Goal: Obtain resource: Download file/media

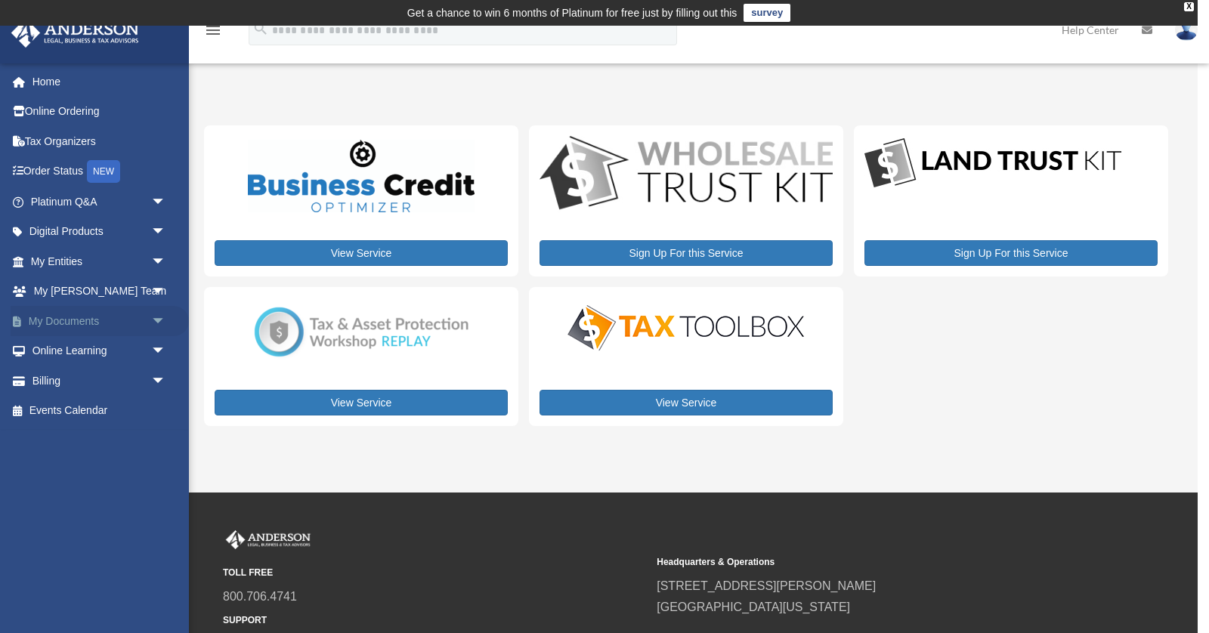
click at [85, 323] on link "My Documents arrow_drop_down" at bounding box center [100, 321] width 178 height 30
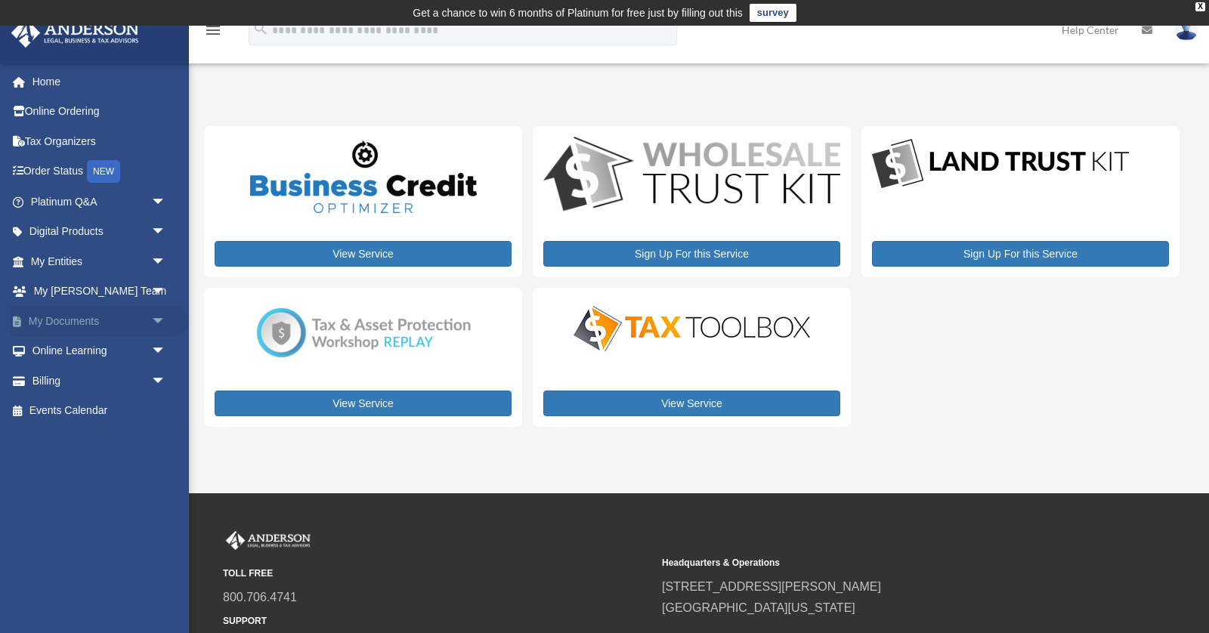
click at [153, 320] on span "arrow_drop_down" at bounding box center [166, 321] width 30 height 31
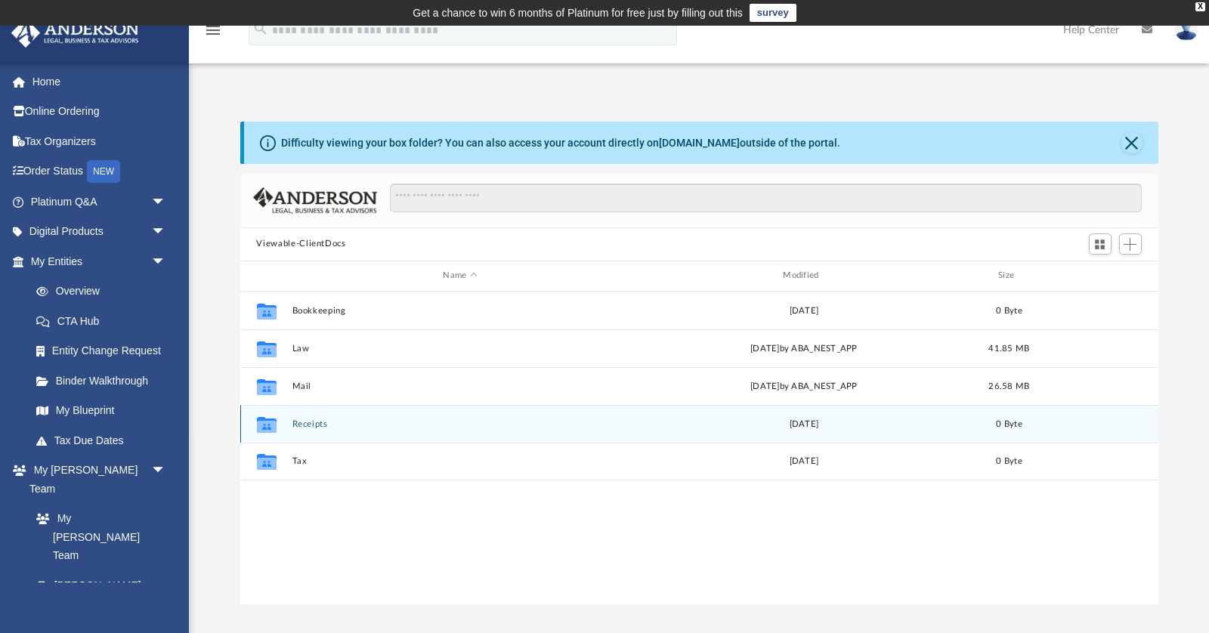
scroll to position [344, 918]
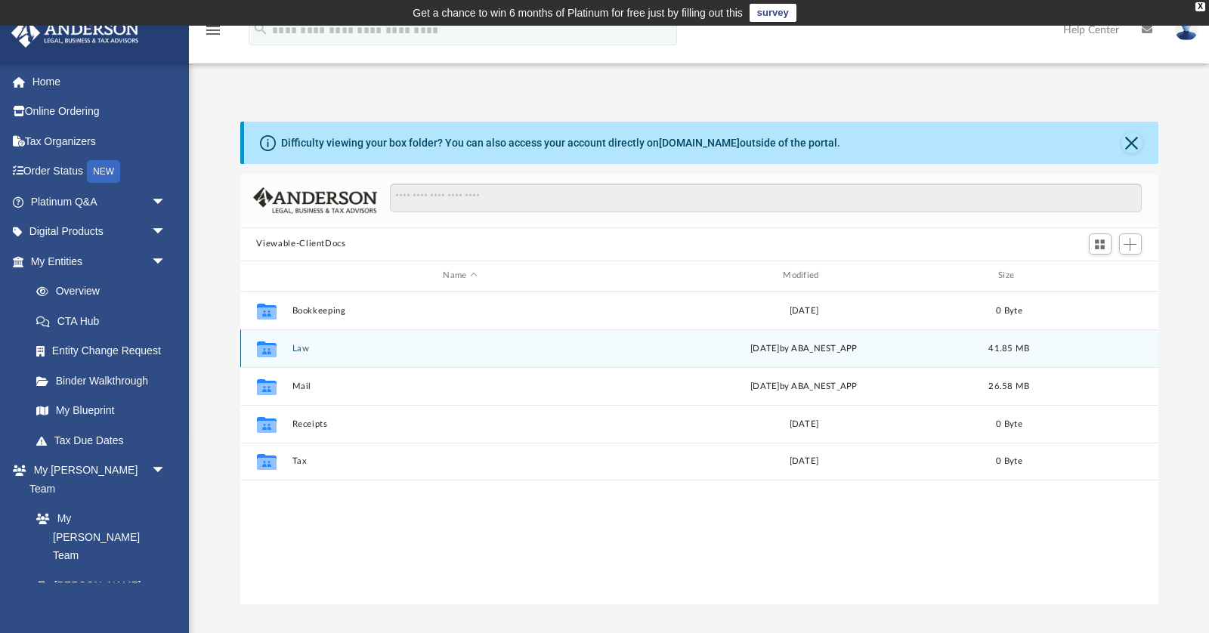
click at [308, 343] on button "Law" at bounding box center [460, 348] width 337 height 10
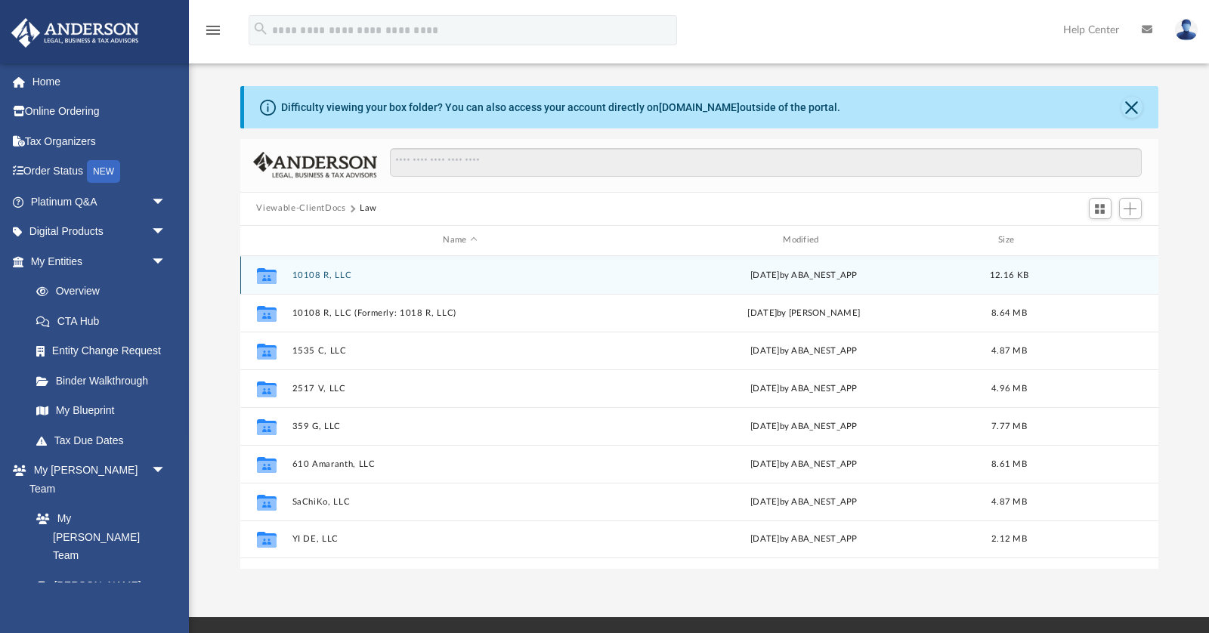
scroll to position [43, 0]
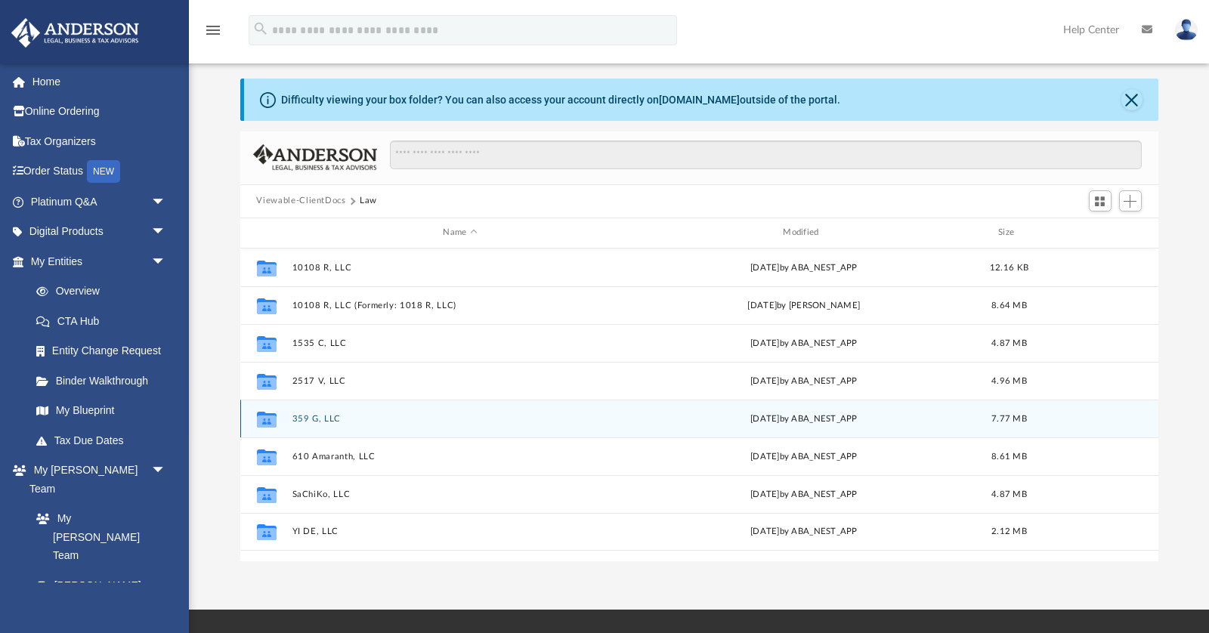
click at [318, 413] on button "359 G, LLC" at bounding box center [460, 418] width 337 height 10
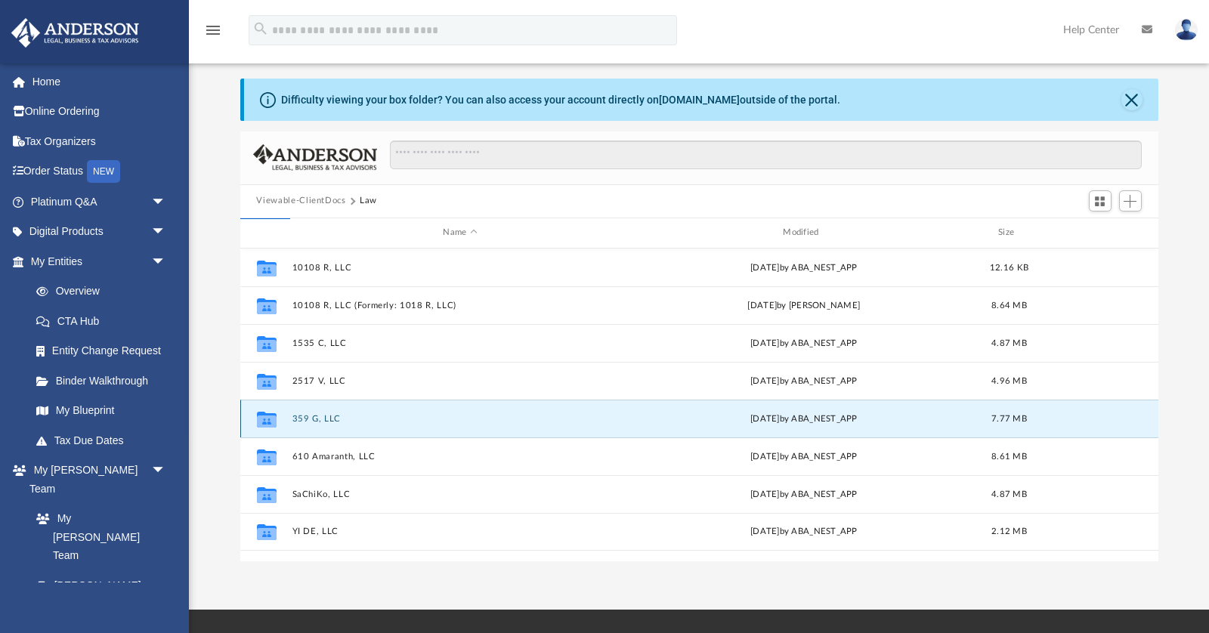
click at [318, 413] on button "359 G, LLC" at bounding box center [460, 418] width 337 height 10
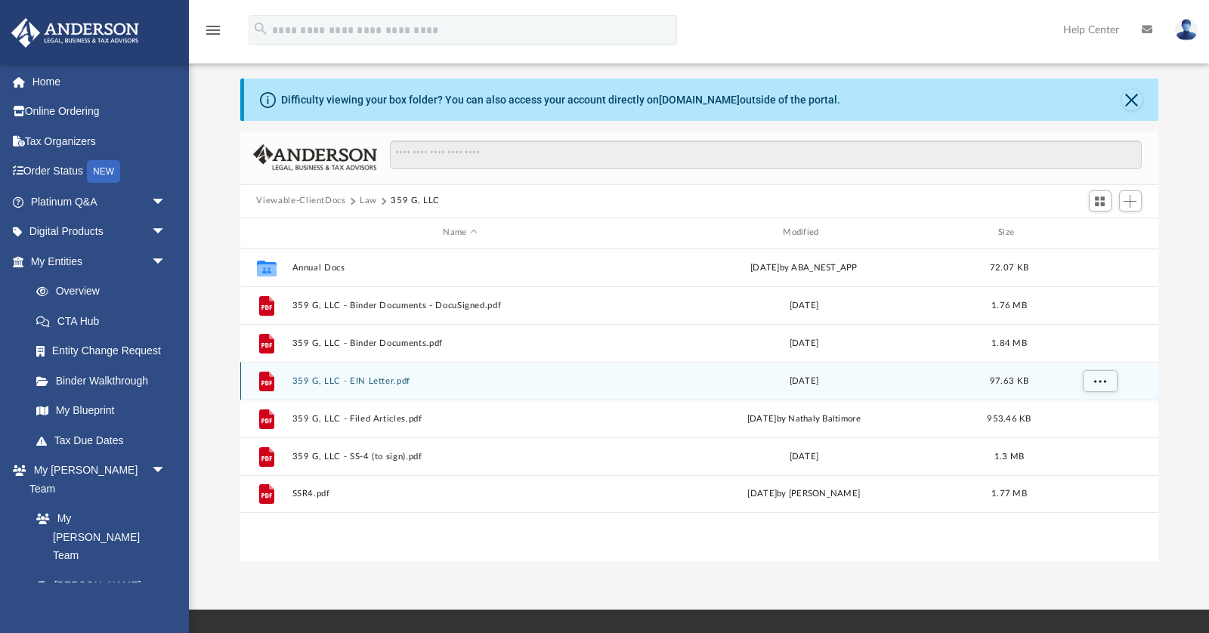
click at [385, 377] on button "359 G, LLC - EIN Letter.pdf" at bounding box center [460, 381] width 337 height 10
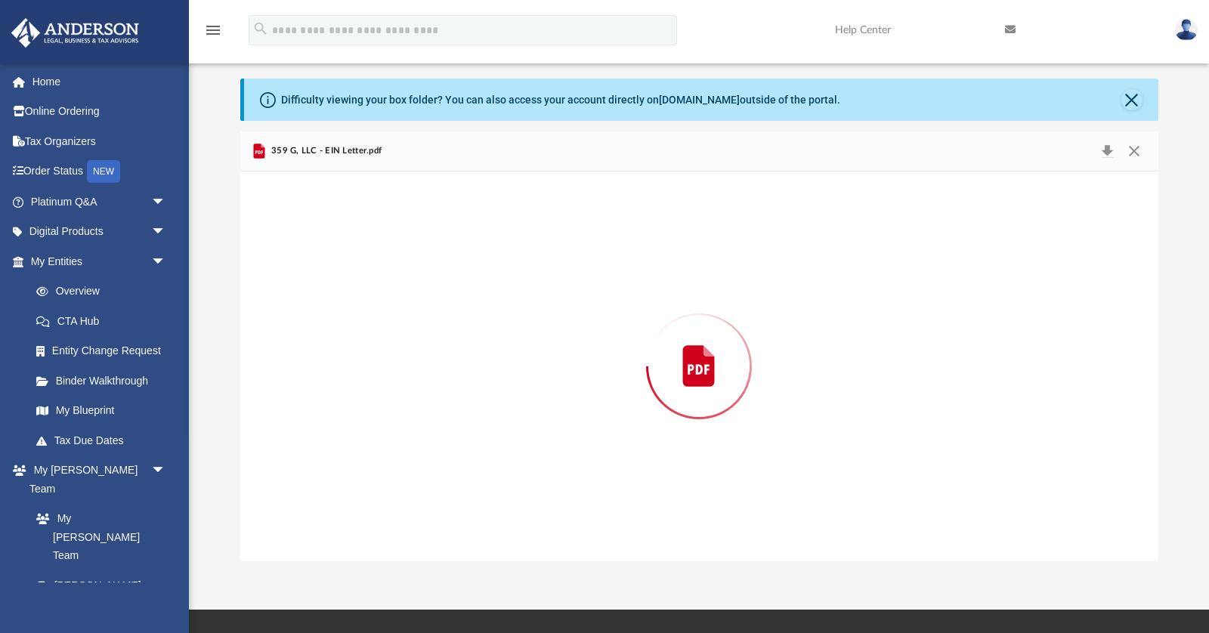
click at [385, 377] on div "Preview" at bounding box center [699, 367] width 918 height 390
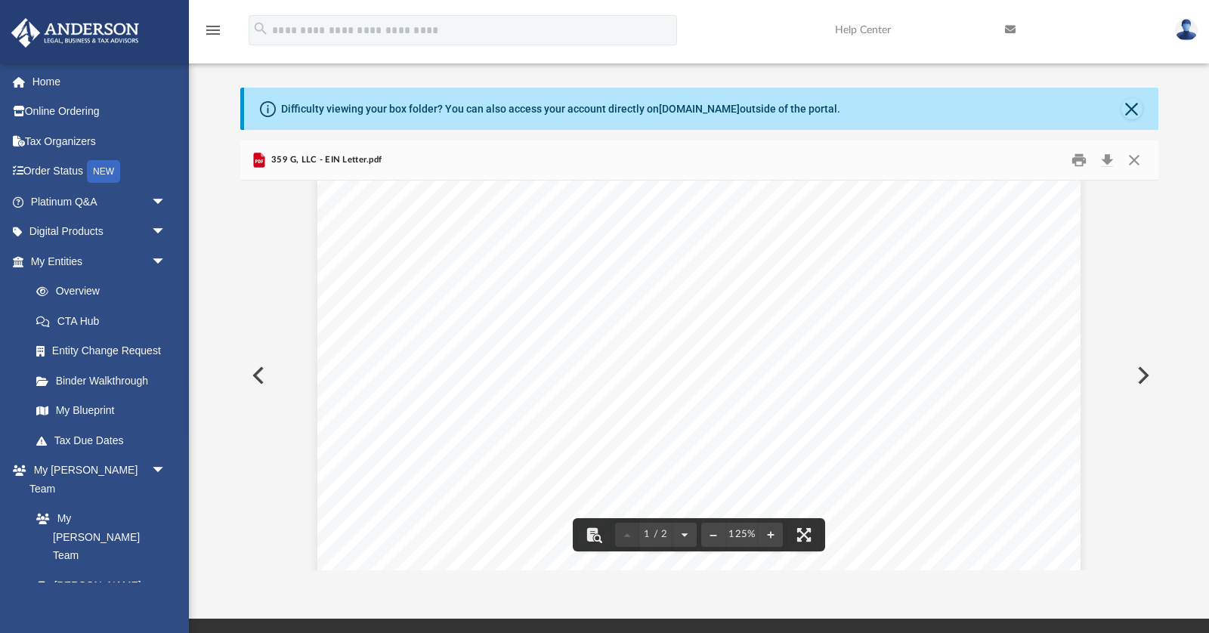
scroll to position [64, 0]
click at [1110, 160] on button "Download" at bounding box center [1107, 159] width 27 height 23
click at [1081, 159] on button "Print" at bounding box center [1079, 159] width 30 height 23
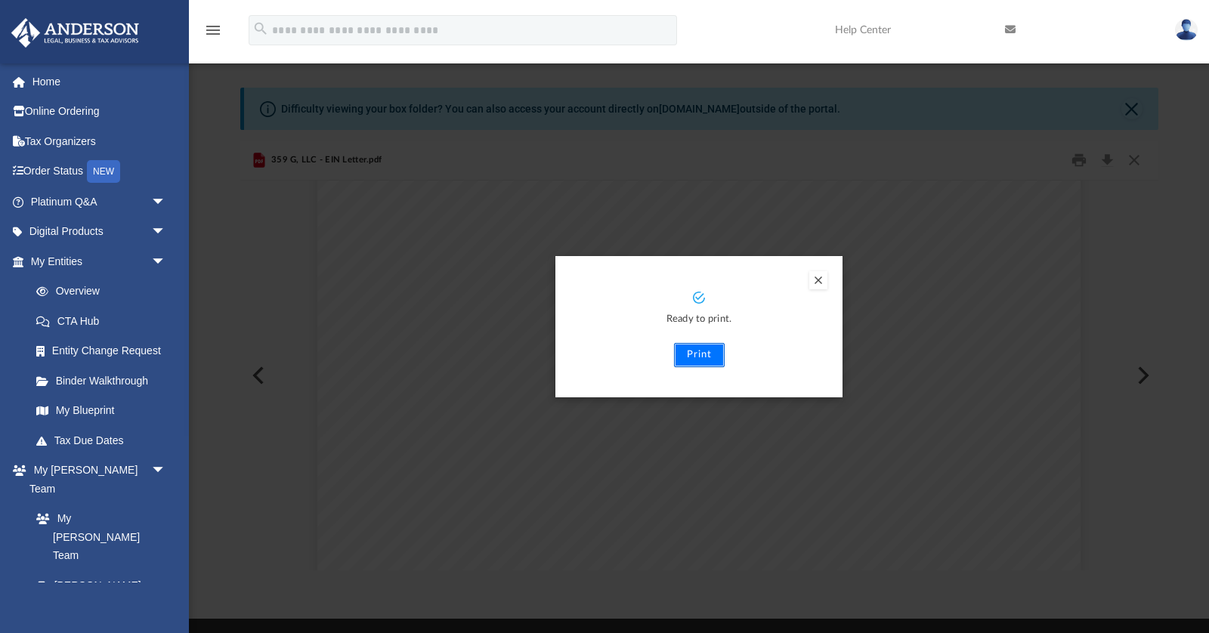
click at [704, 357] on button "Print" at bounding box center [699, 355] width 51 height 24
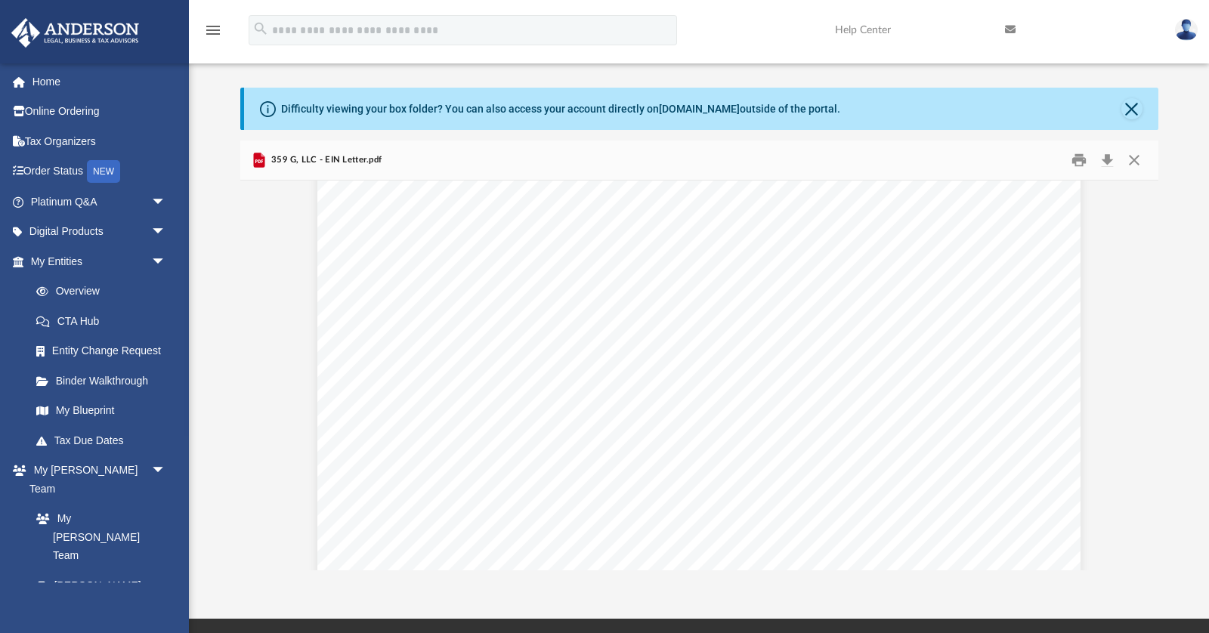
scroll to position [0, 0]
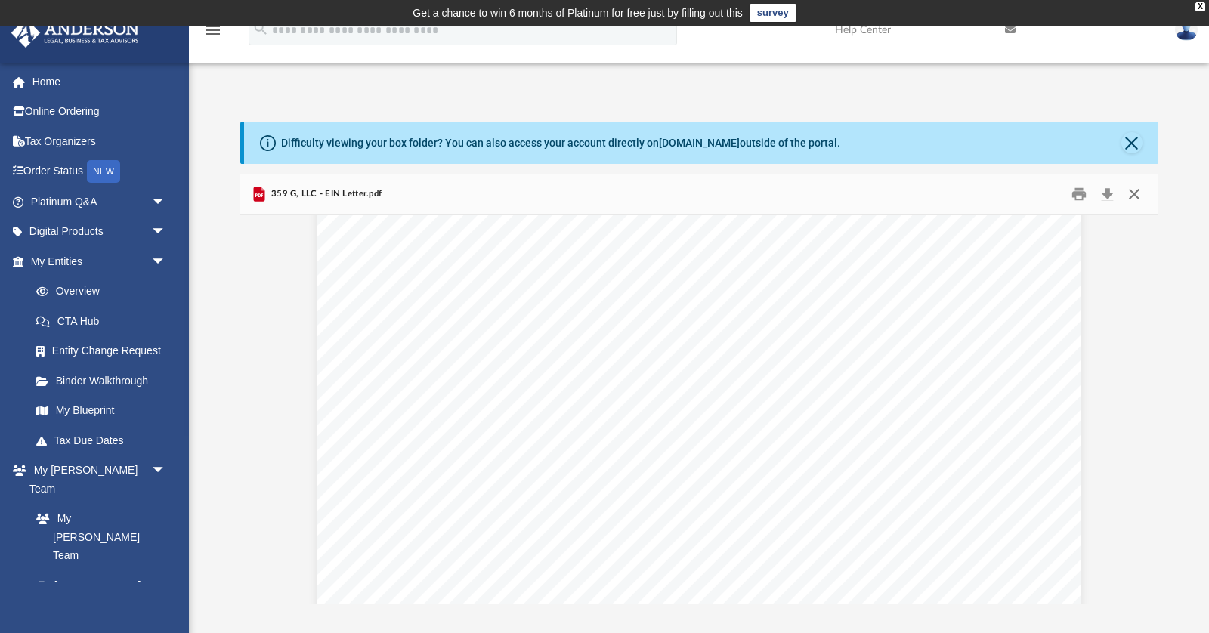
click at [1138, 197] on button "Close" at bounding box center [1134, 193] width 27 height 23
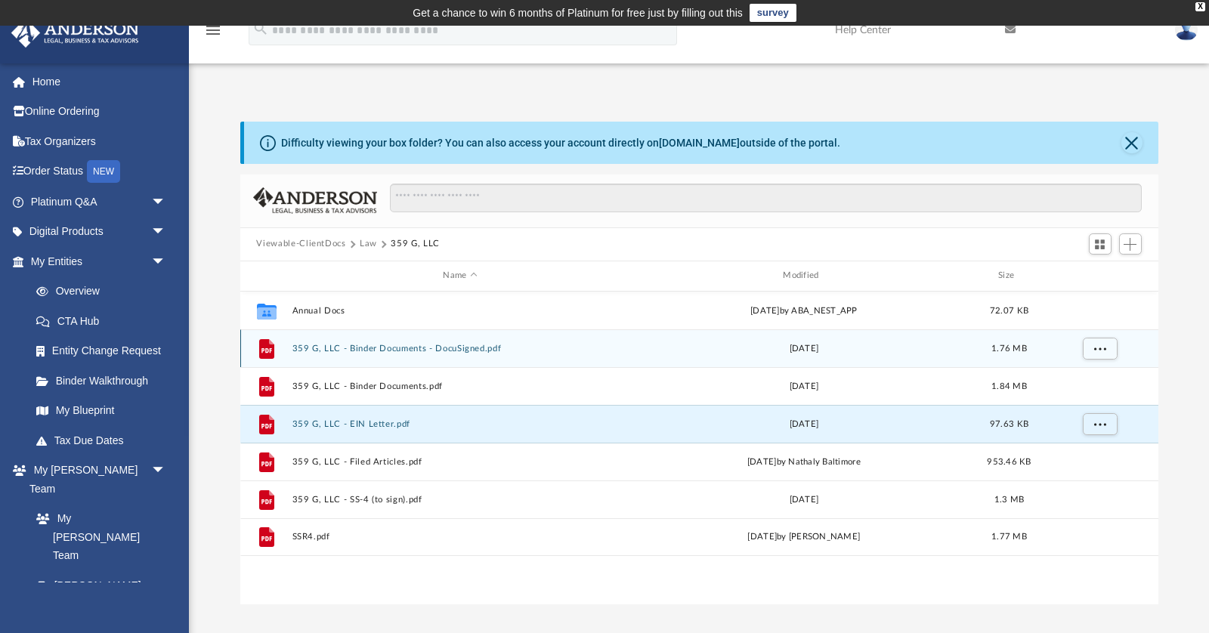
click at [300, 349] on button "359 G, LLC - Binder Documents - DocuSigned.pdf" at bounding box center [460, 348] width 337 height 10
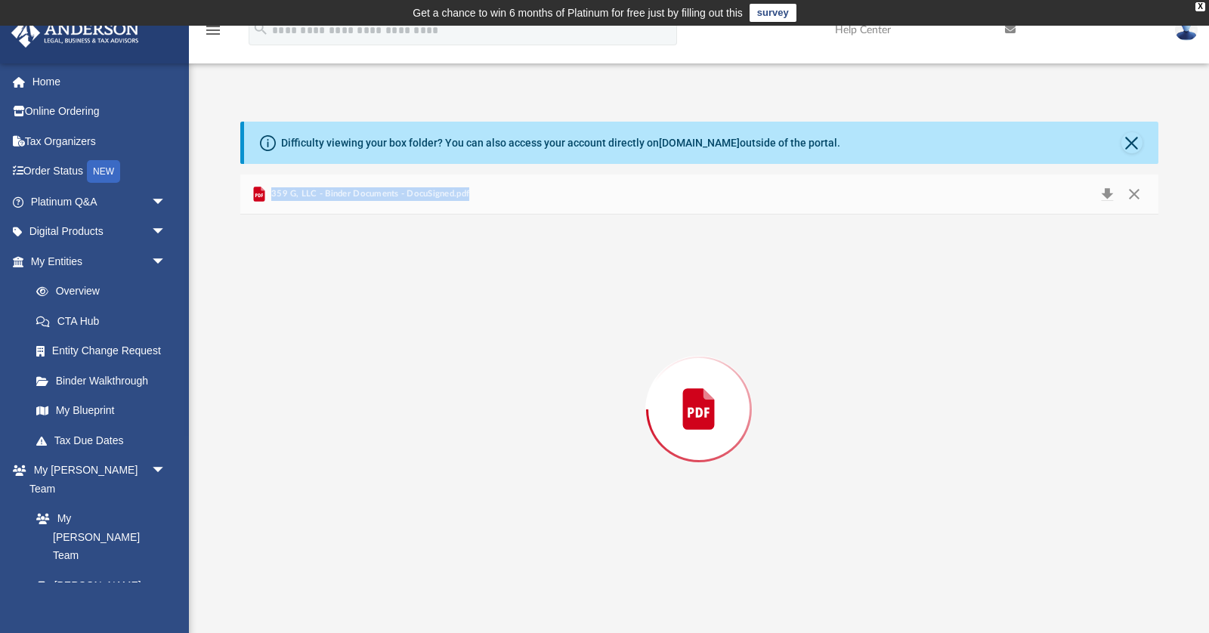
click at [300, 349] on div "Preview" at bounding box center [699, 410] width 918 height 390
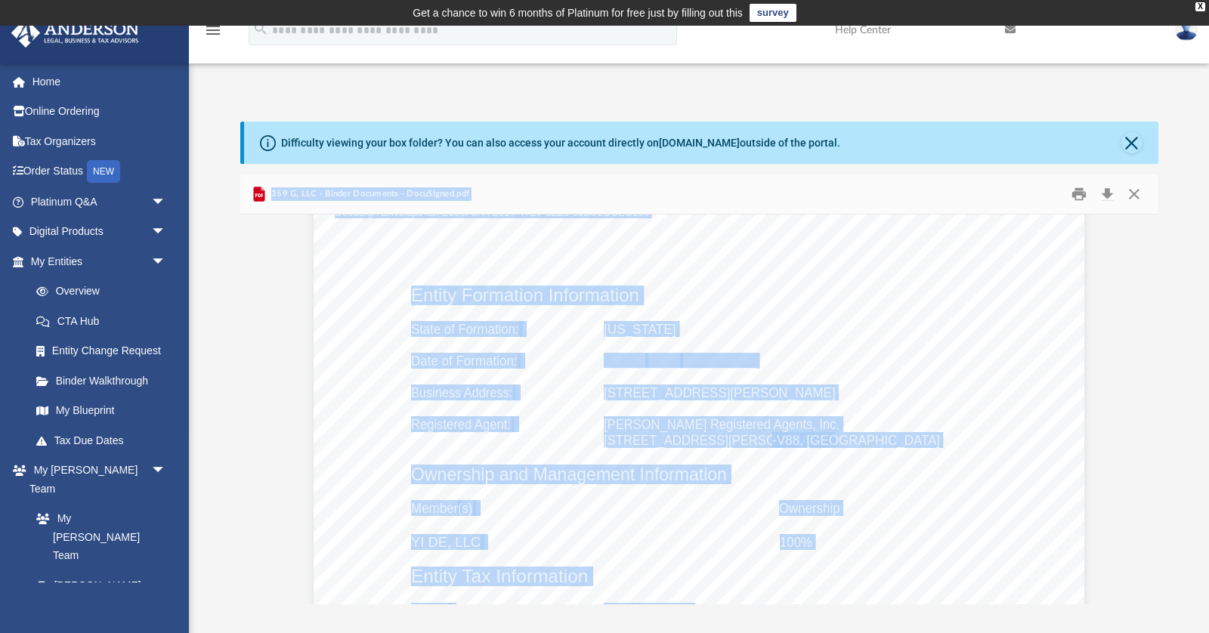
scroll to position [1057, 0]
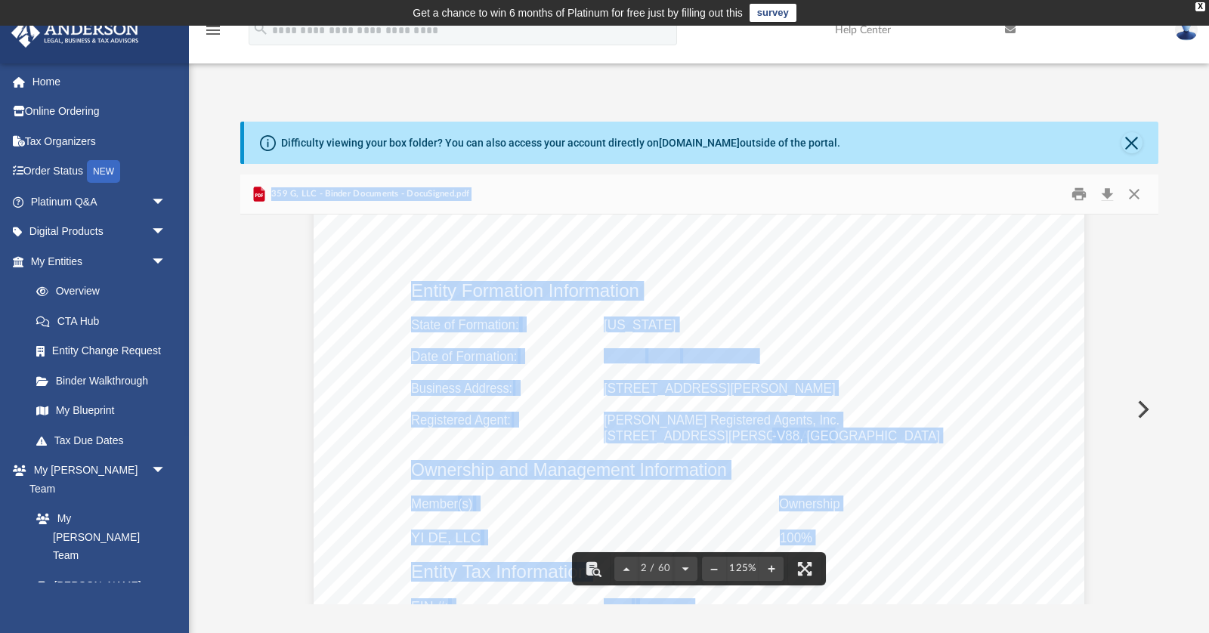
click at [495, 187] on div "359 G, LLC - Binder Documents - DocuSigned.pdf" at bounding box center [699, 195] width 918 height 40
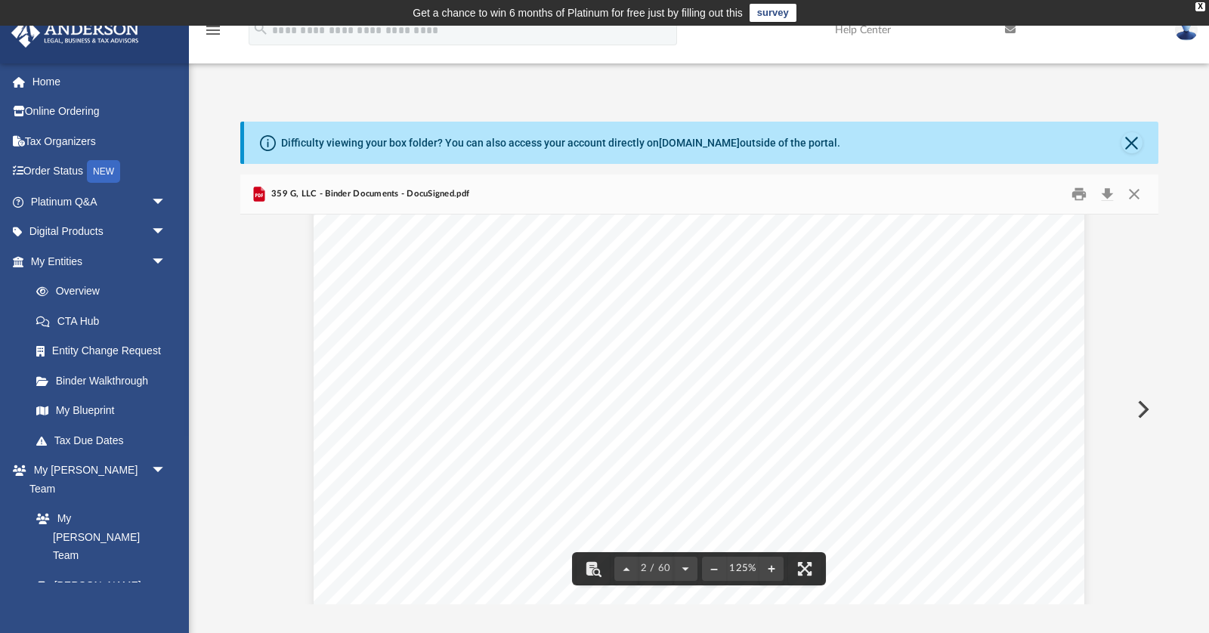
scroll to position [1270, 0]
click at [1135, 195] on button "Close" at bounding box center [1134, 193] width 27 height 23
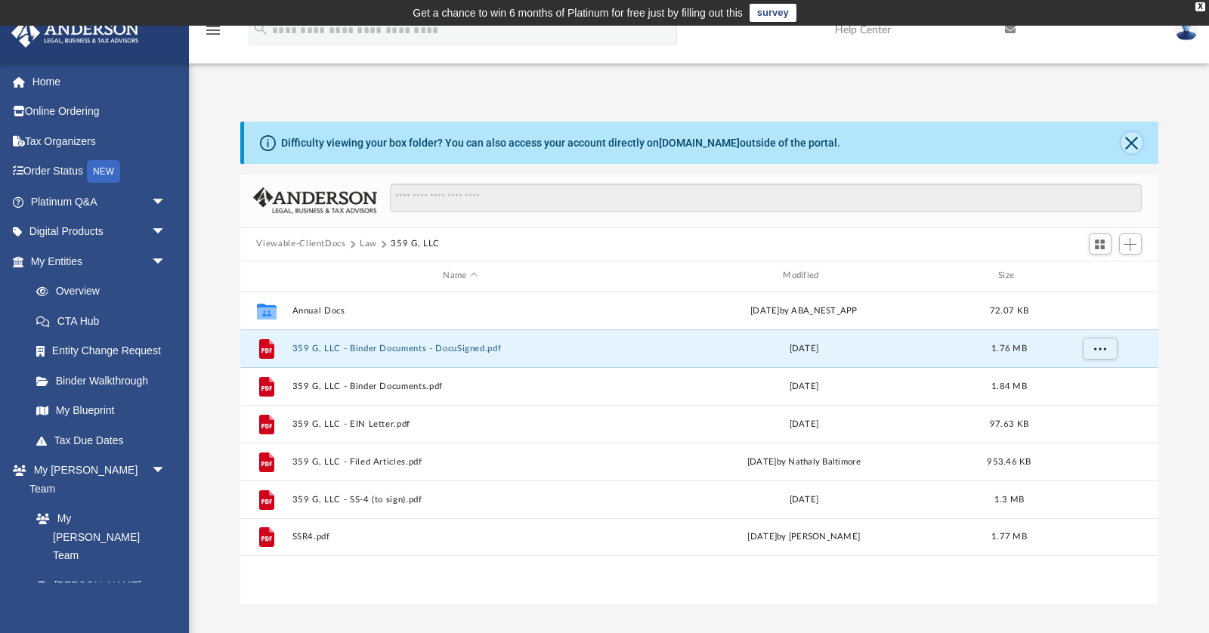
click at [1129, 141] on button "Close" at bounding box center [1132, 142] width 21 height 21
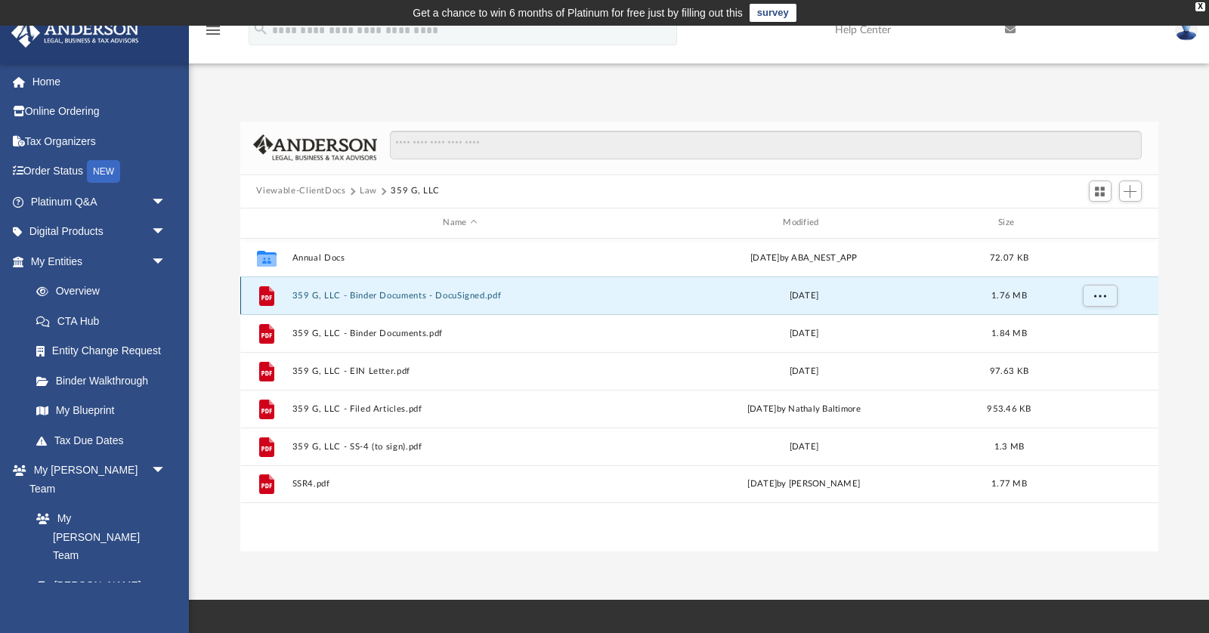
click at [429, 298] on button "359 G, LLC - Binder Documents - DocuSigned.pdf" at bounding box center [460, 295] width 337 height 10
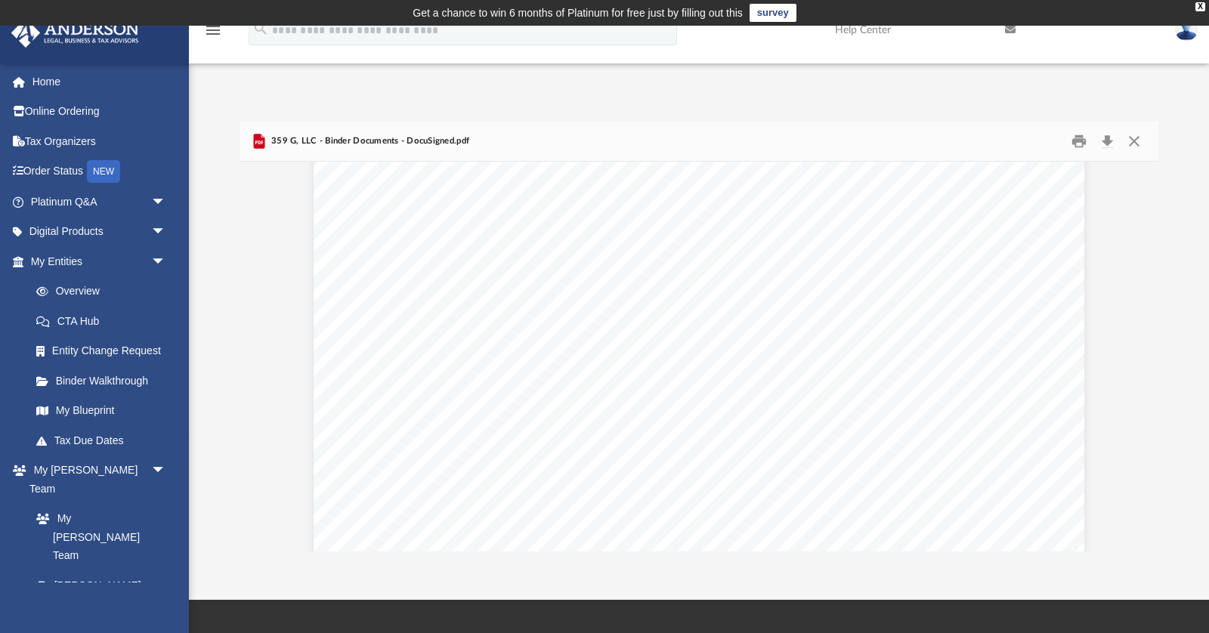
scroll to position [53112, 0]
